Goal: Complete application form

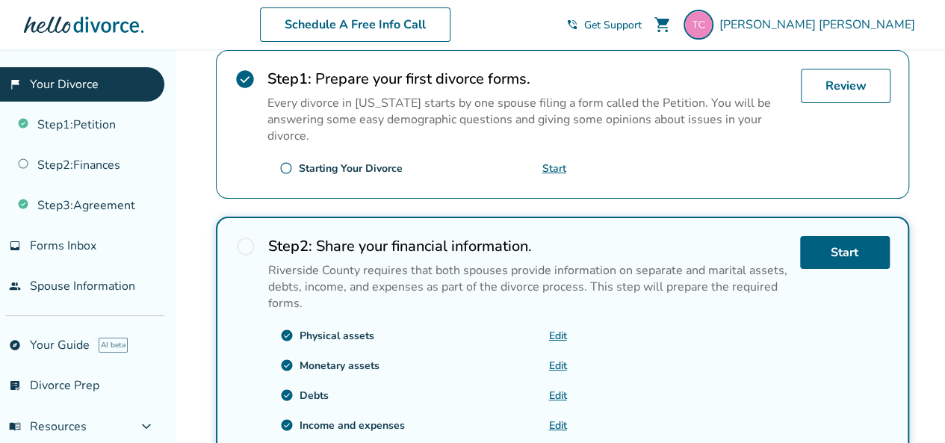
scroll to position [337, 0]
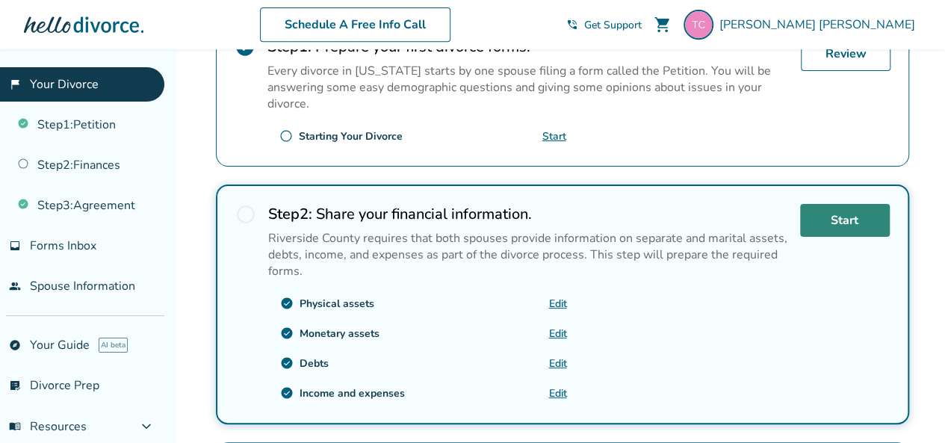
click at [851, 215] on link "Start" at bounding box center [845, 220] width 90 height 33
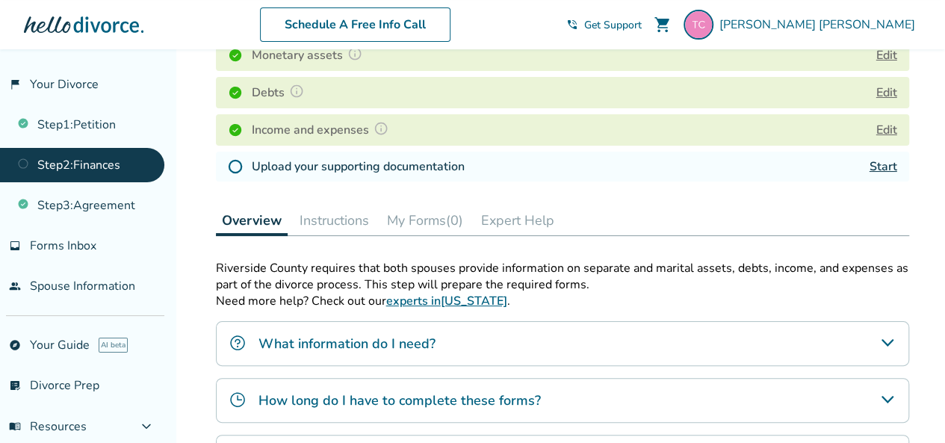
scroll to position [299, 0]
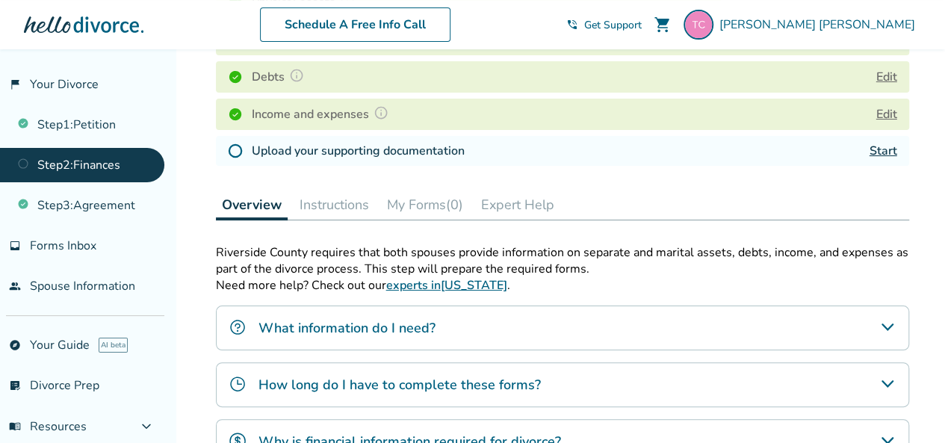
click at [888, 151] on link "Start" at bounding box center [884, 151] width 28 height 16
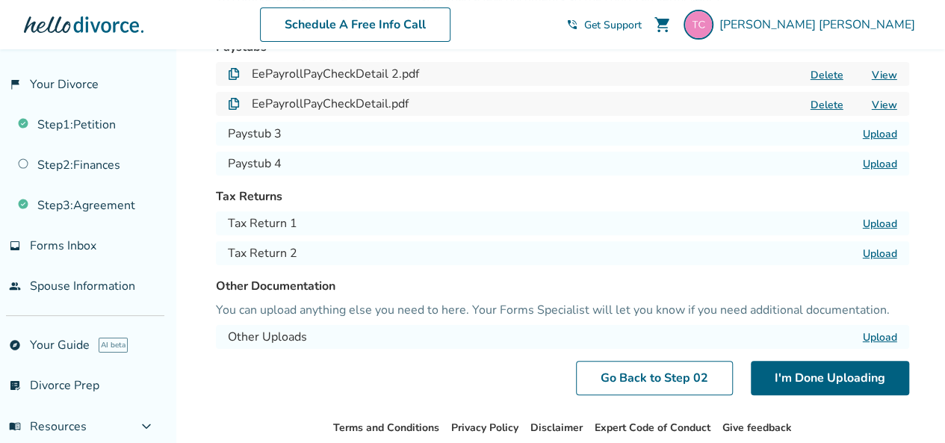
scroll to position [149, 0]
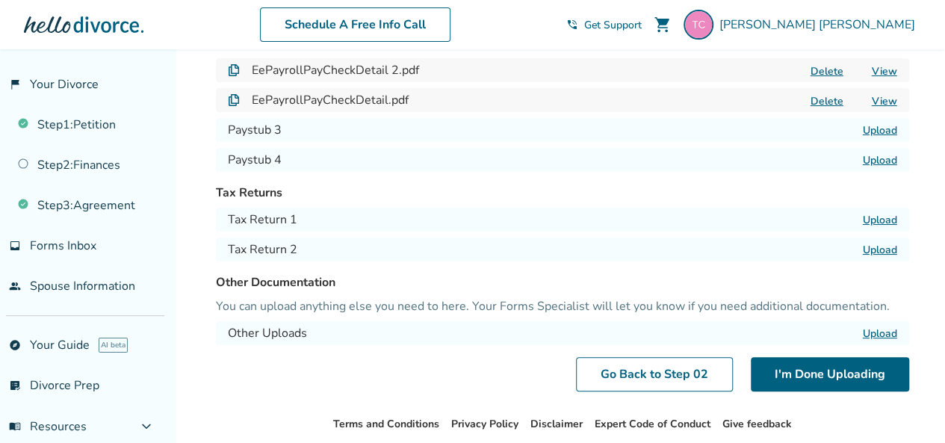
click at [879, 332] on label "Upload" at bounding box center [880, 334] width 34 height 14
click at [0, 0] on input "Upload" at bounding box center [0, 0] width 0 height 0
